Goal: Use online tool/utility: Utilize a website feature to perform a specific function

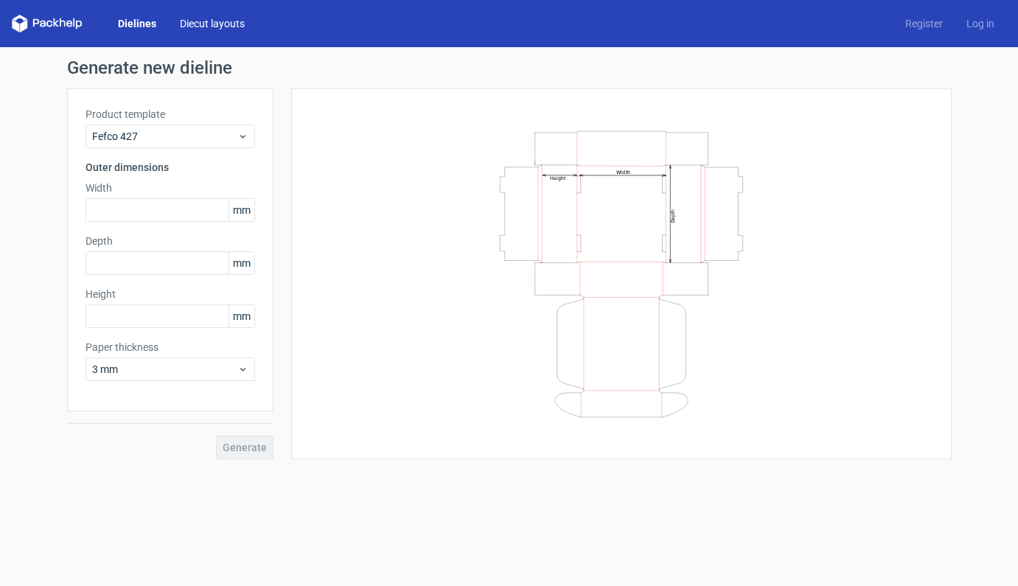
click at [217, 24] on link "Diecut layouts" at bounding box center [212, 23] width 88 height 15
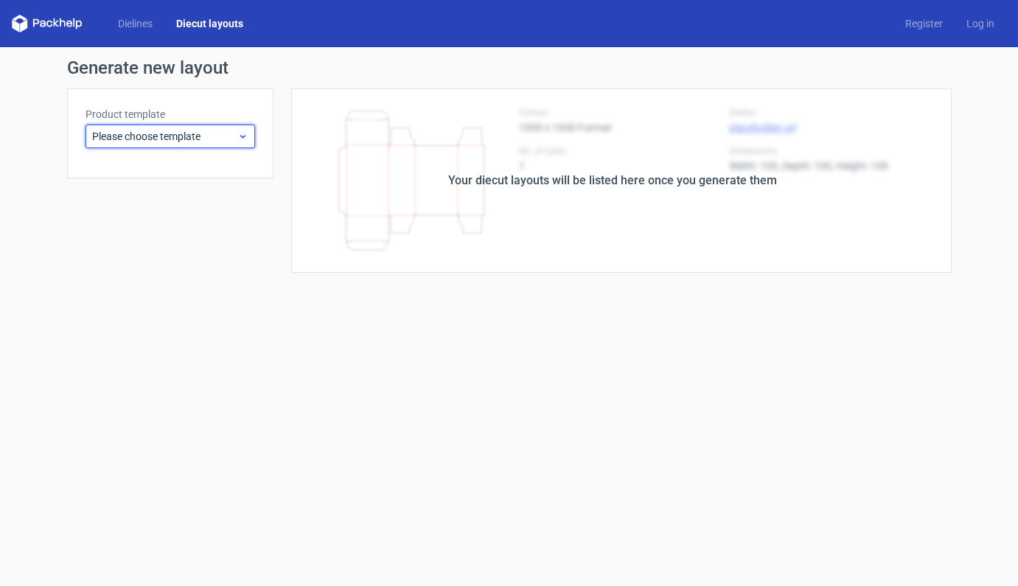
click at [235, 138] on span "Please choose template" at bounding box center [164, 136] width 145 height 15
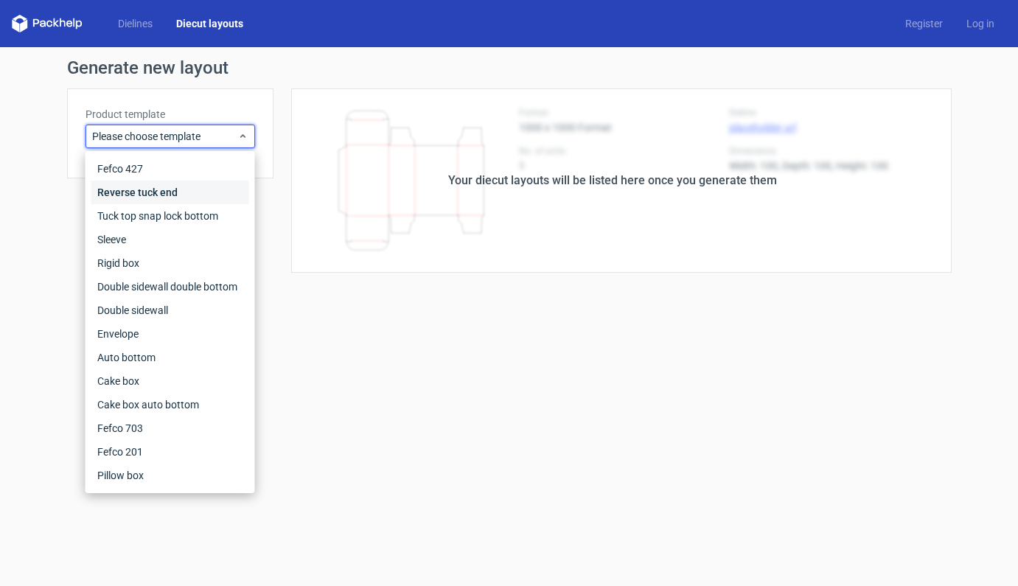
click at [160, 194] on div "Reverse tuck end" at bounding box center [170, 193] width 158 height 24
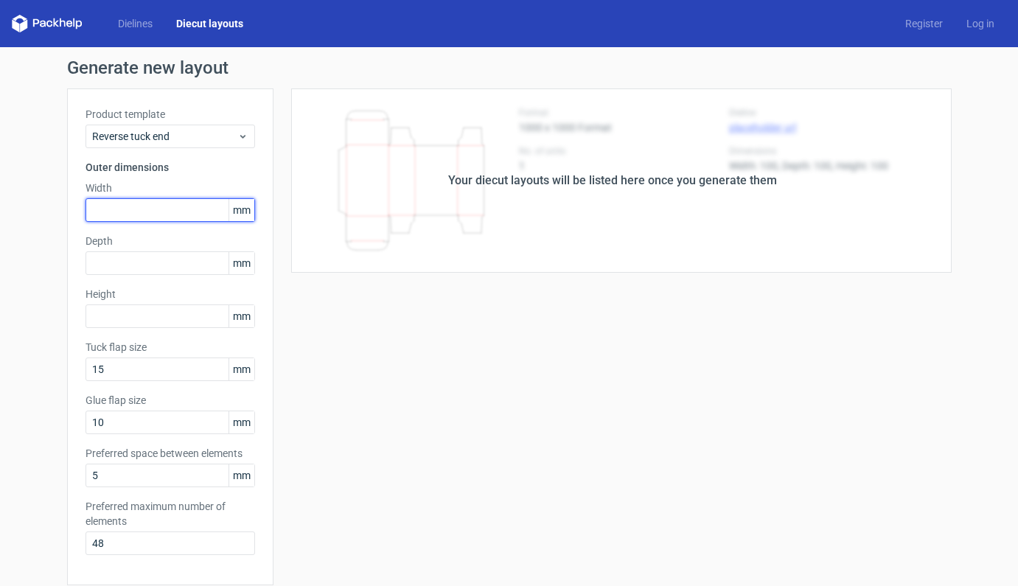
click at [151, 199] on input "text" at bounding box center [170, 210] width 170 height 24
type input "200"
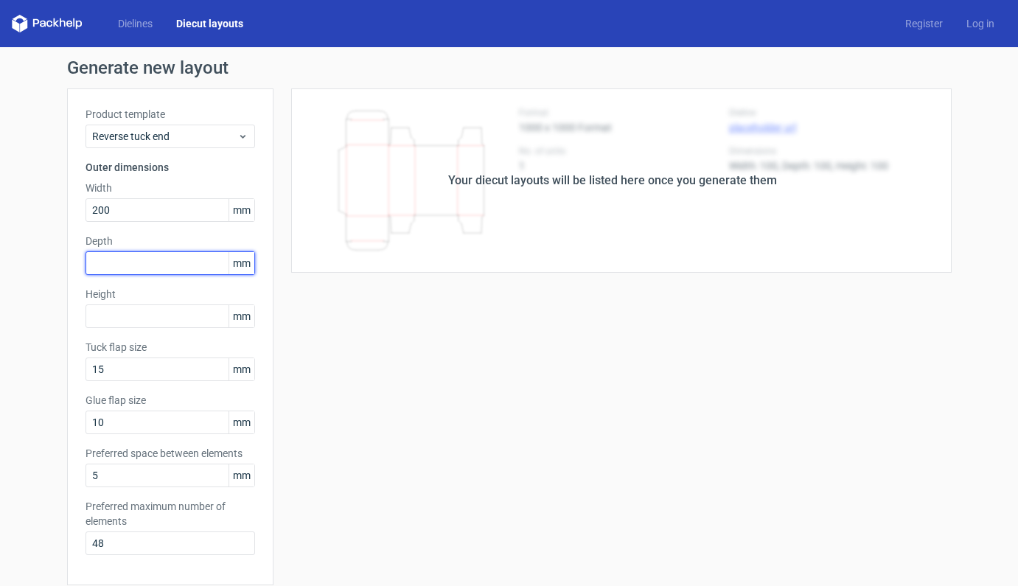
click at [147, 266] on input "text" at bounding box center [170, 263] width 170 height 24
type input "150"
click at [144, 304] on div "Height mm" at bounding box center [170, 307] width 170 height 41
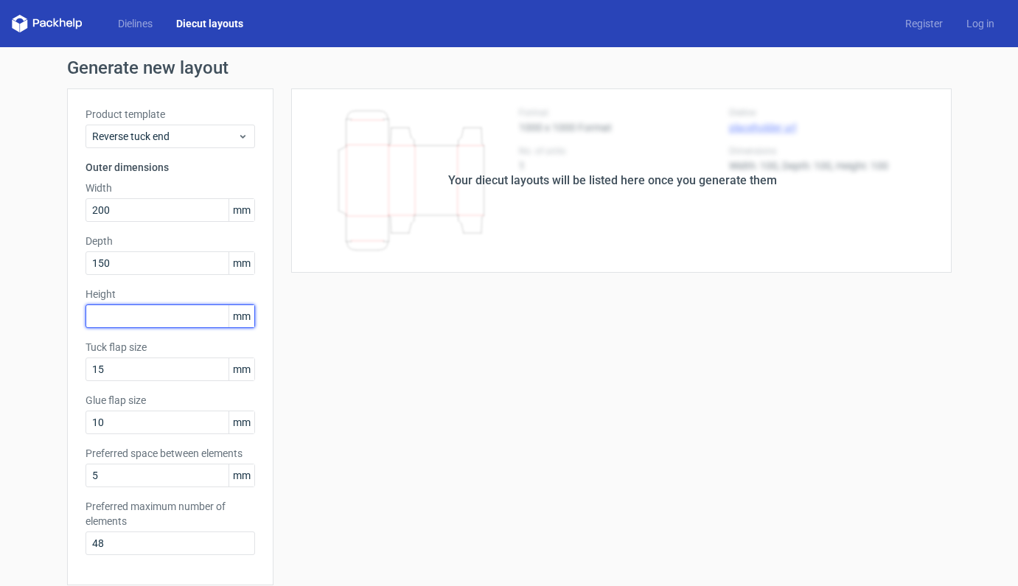
click at [142, 309] on input "text" at bounding box center [170, 316] width 170 height 24
type input "100"
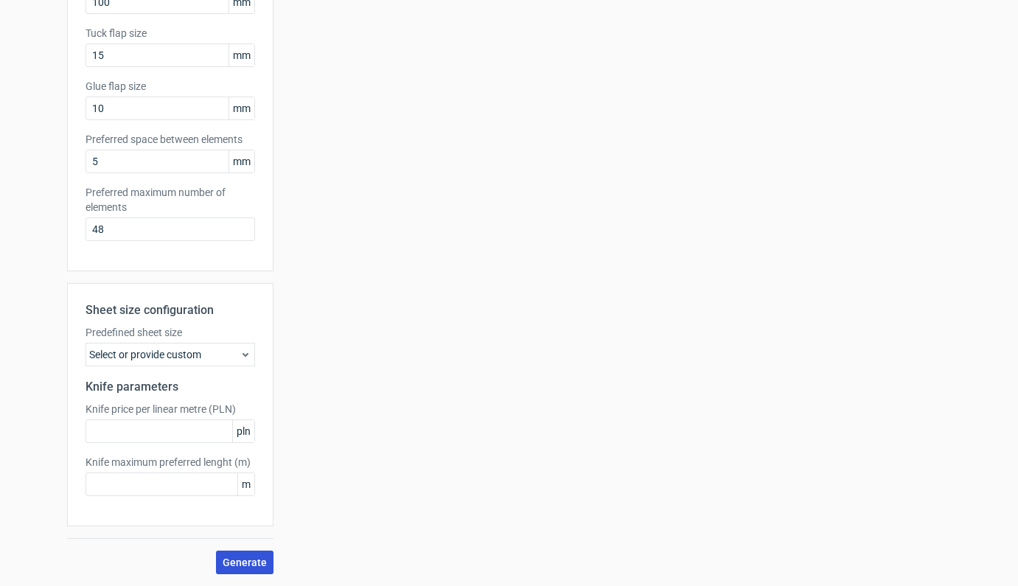
click at [226, 570] on button "Generate" at bounding box center [244, 563] width 57 height 24
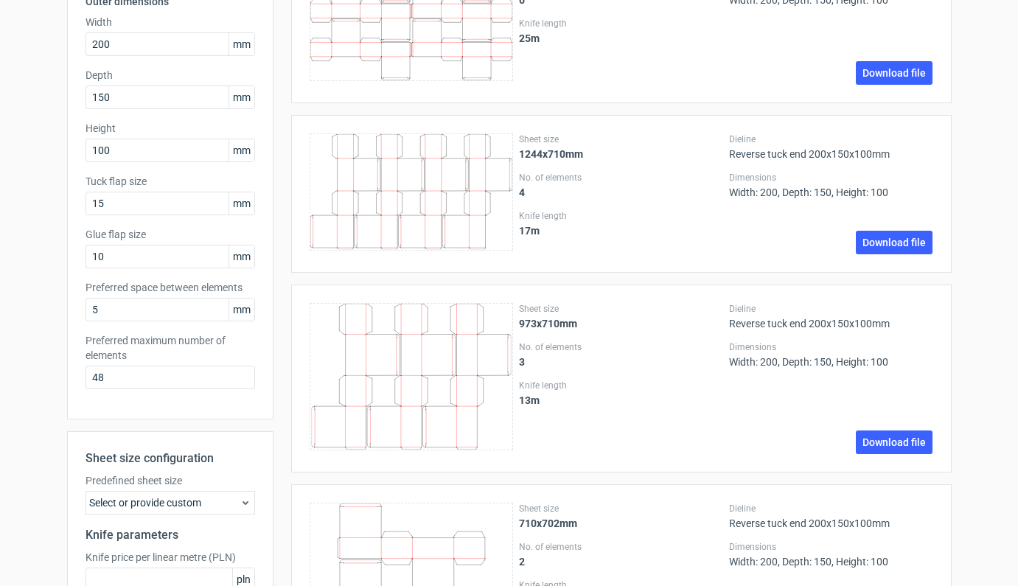
scroll to position [453, 0]
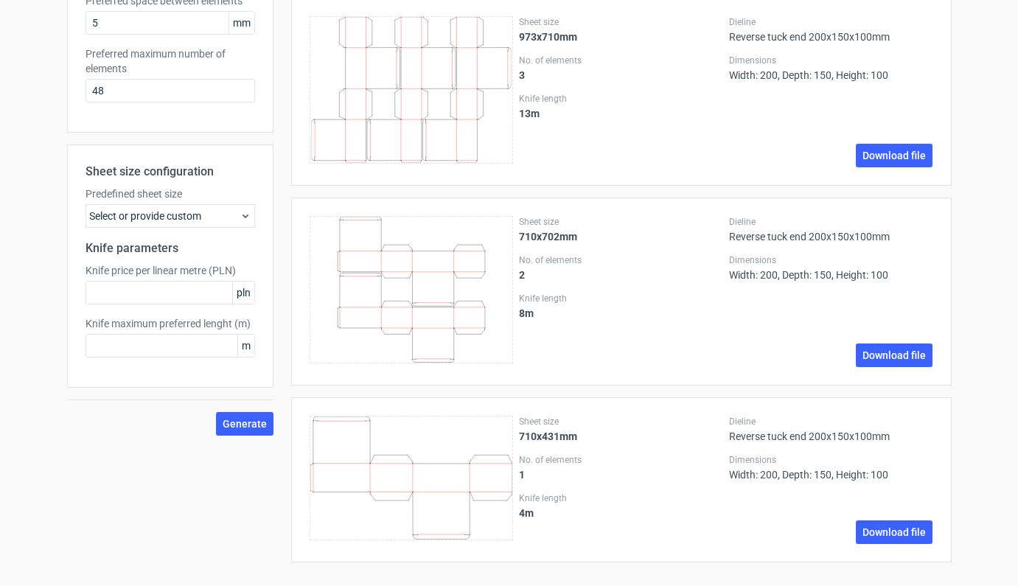
click at [208, 210] on div "Select or provide custom" at bounding box center [170, 216] width 170 height 24
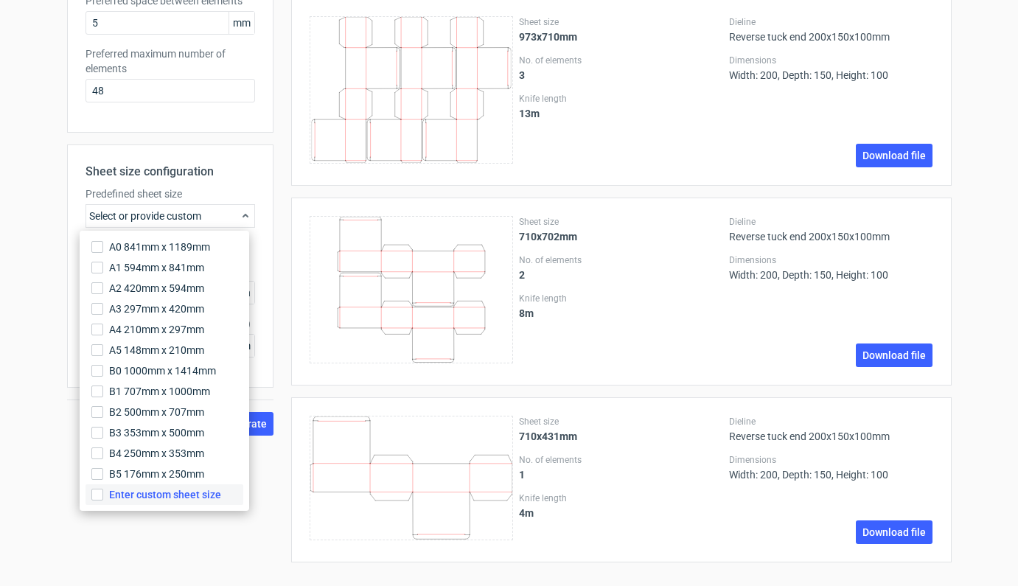
click at [110, 492] on span "Enter custom sheet size" at bounding box center [165, 494] width 112 height 15
click at [103, 492] on input "Enter custom sheet size" at bounding box center [97, 495] width 12 height 12
click at [139, 537] on div "Generate" at bounding box center [170, 530] width 206 height 24
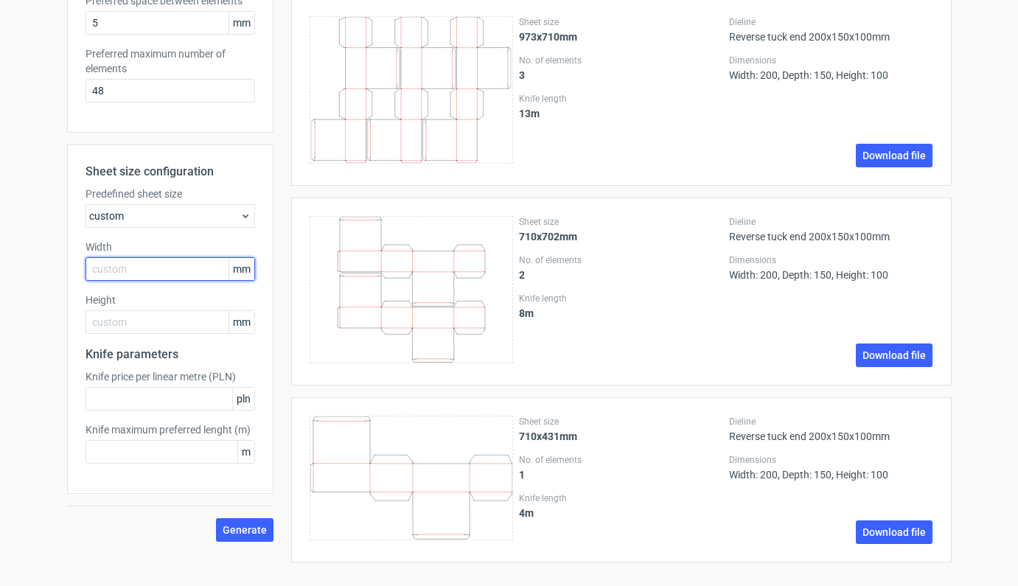
click at [108, 271] on input "text" at bounding box center [170, 269] width 170 height 24
type input "1000"
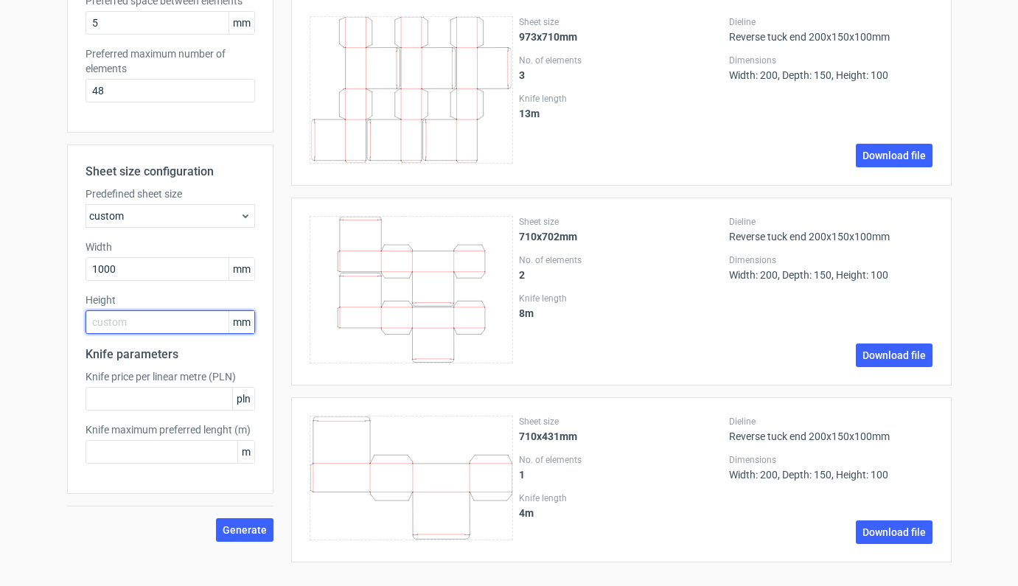
click at [127, 326] on input "text" at bounding box center [170, 322] width 170 height 24
type input "700"
click at [226, 530] on span "Generate" at bounding box center [245, 530] width 44 height 10
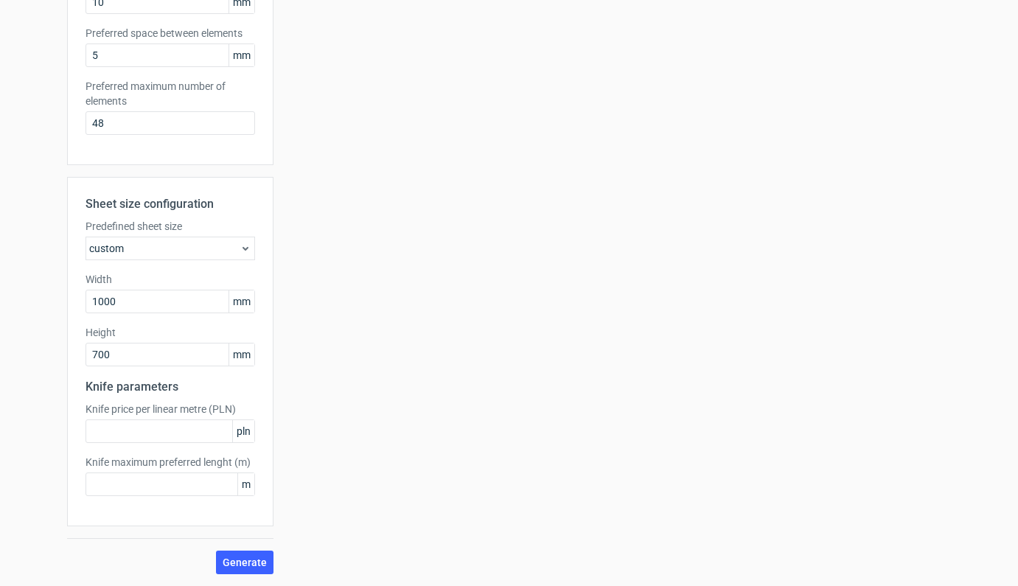
scroll to position [0, 0]
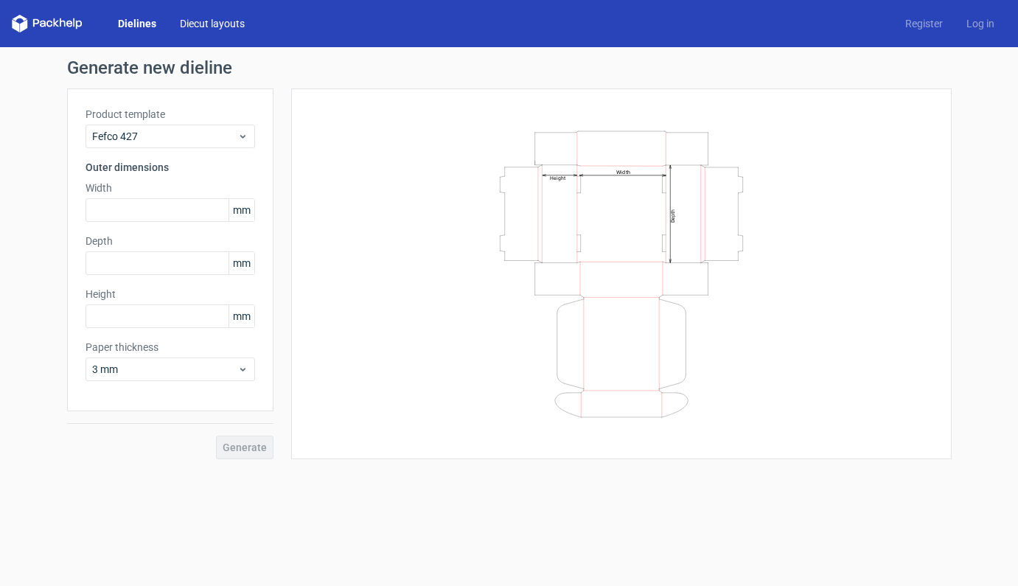
click at [201, 17] on link "Diecut layouts" at bounding box center [212, 23] width 88 height 15
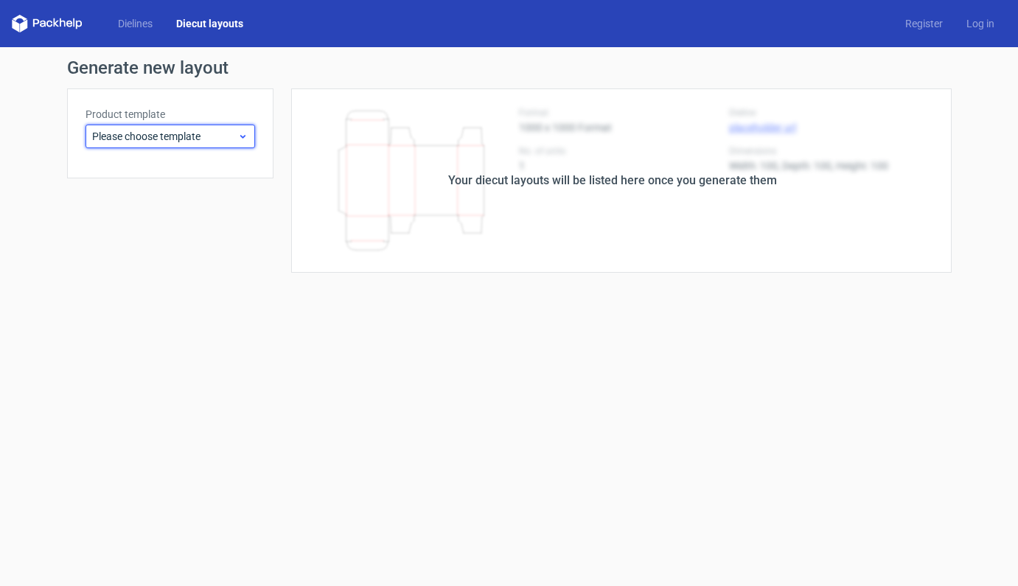
click at [228, 132] on span "Please choose template" at bounding box center [164, 136] width 145 height 15
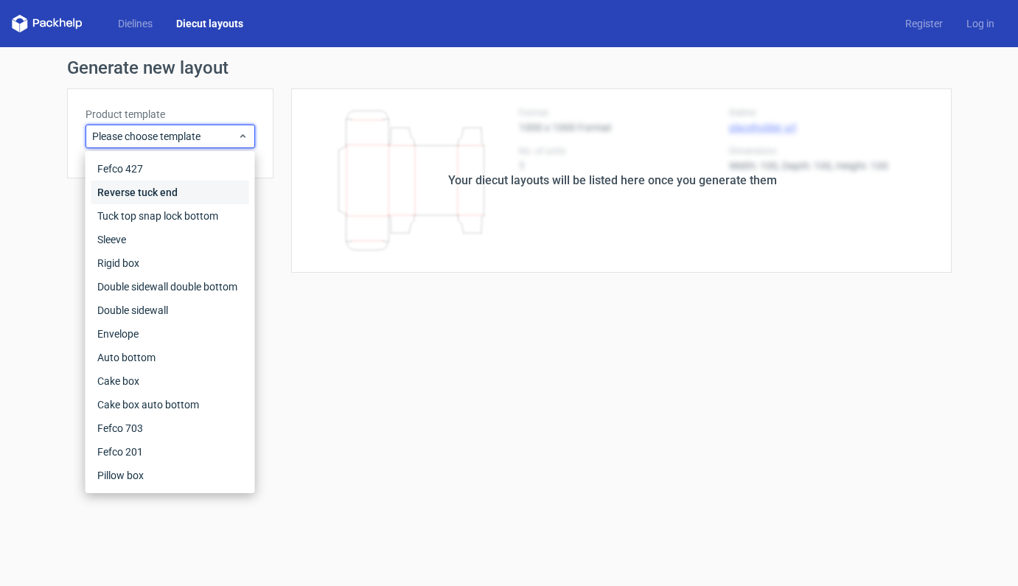
click at [148, 189] on div "Reverse tuck end" at bounding box center [170, 193] width 158 height 24
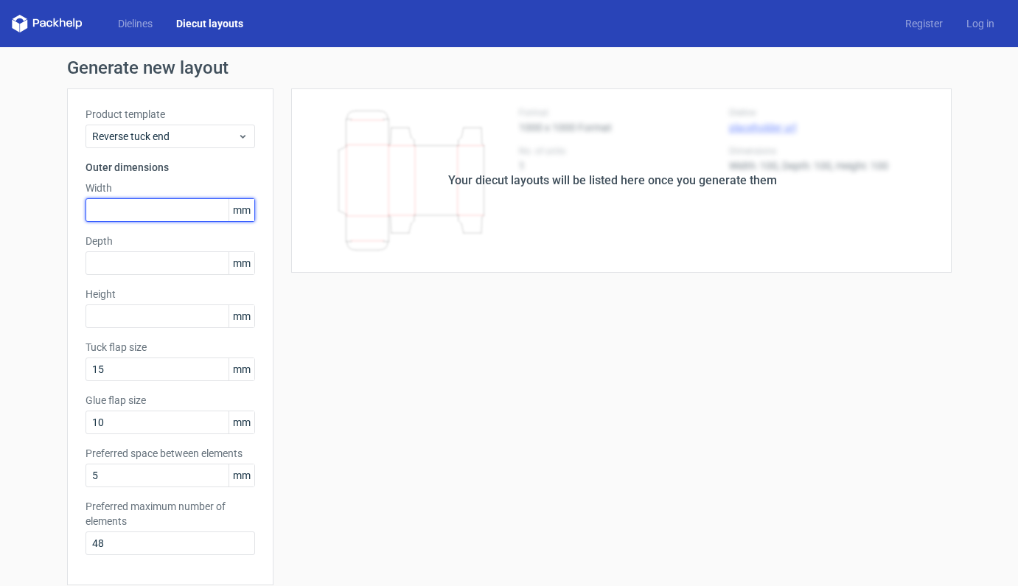
click at [119, 205] on input "text" at bounding box center [170, 210] width 170 height 24
type input "200"
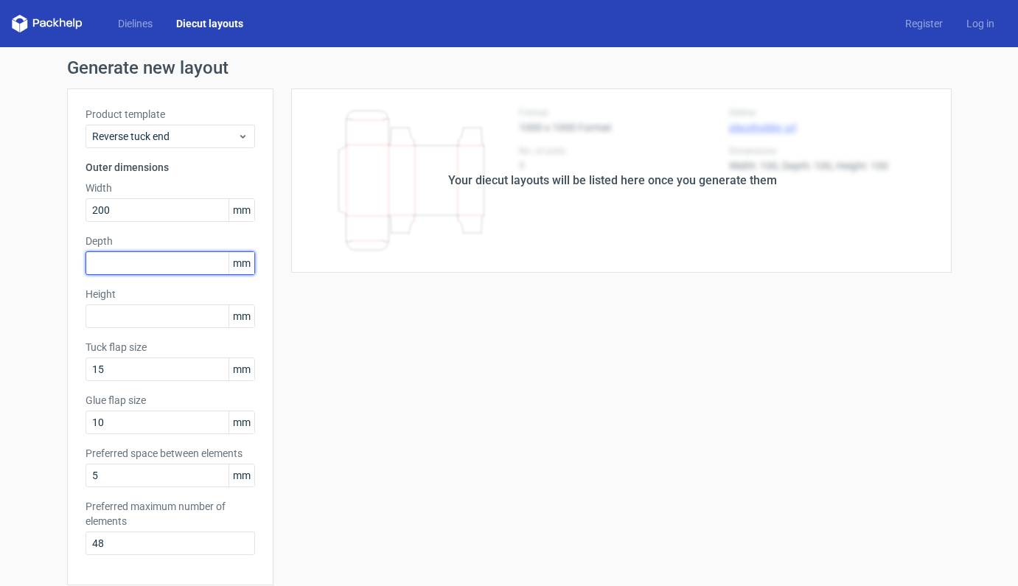
click at [140, 268] on input "text" at bounding box center [170, 263] width 170 height 24
type input "150"
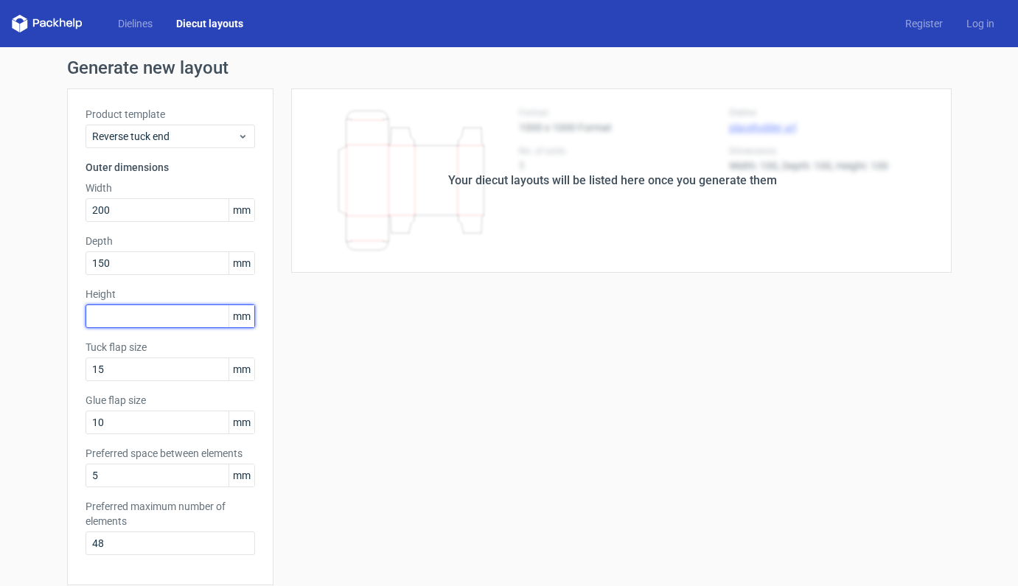
click at [143, 313] on input "text" at bounding box center [170, 316] width 170 height 24
type input "100"
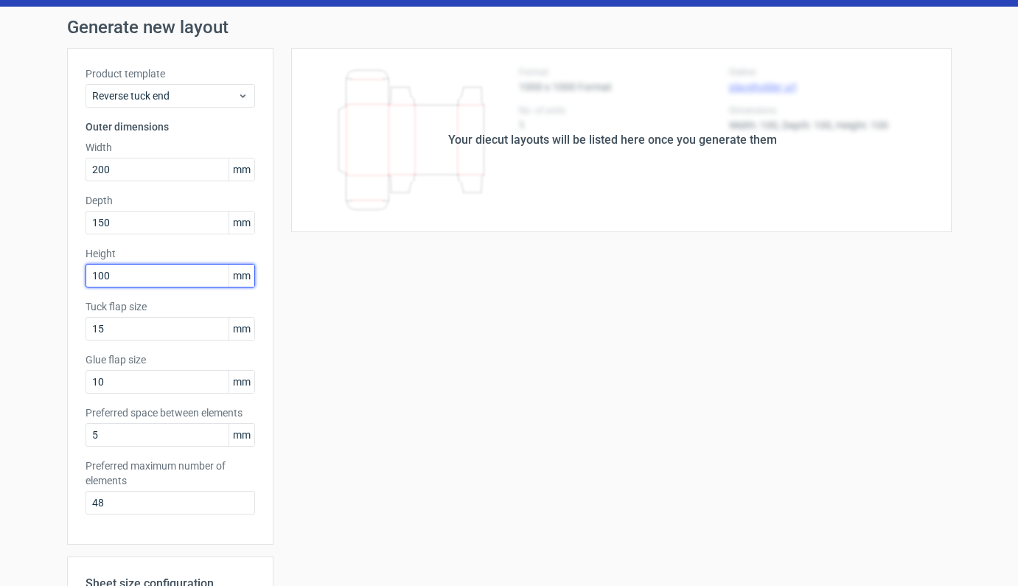
scroll to position [314, 0]
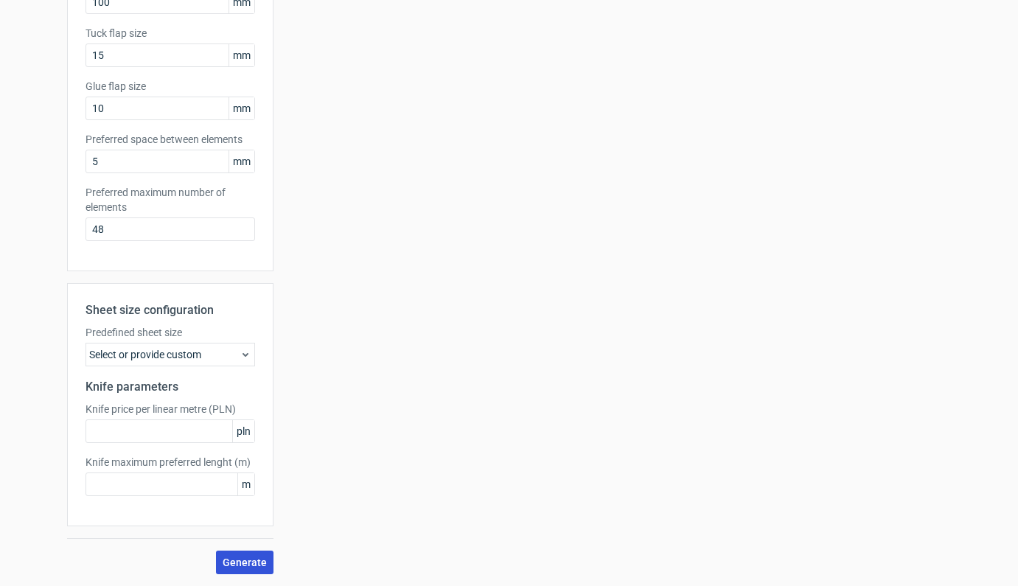
click at [243, 562] on span "Generate" at bounding box center [245, 562] width 44 height 10
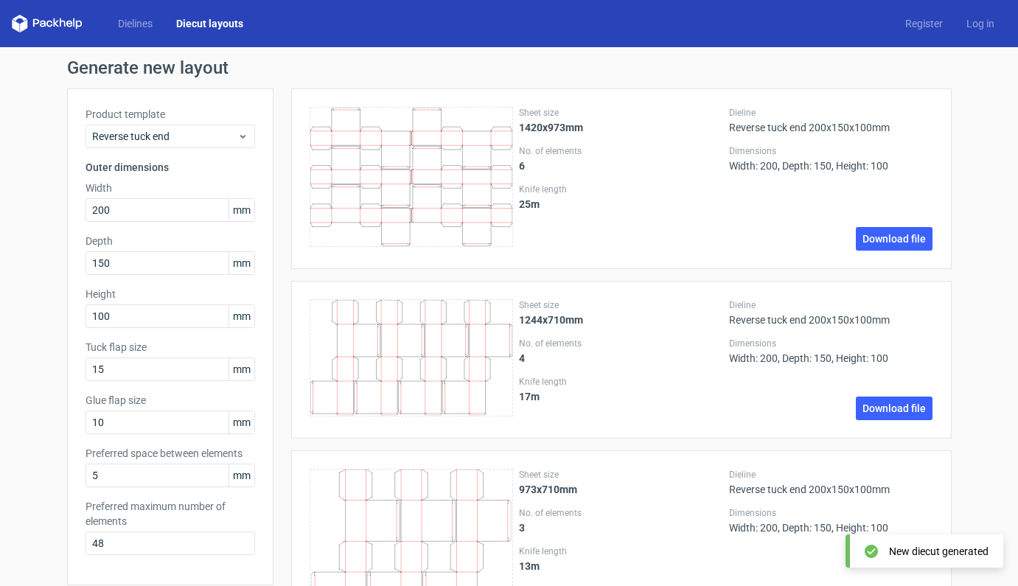
scroll to position [453, 0]
